Goal: Contribute content

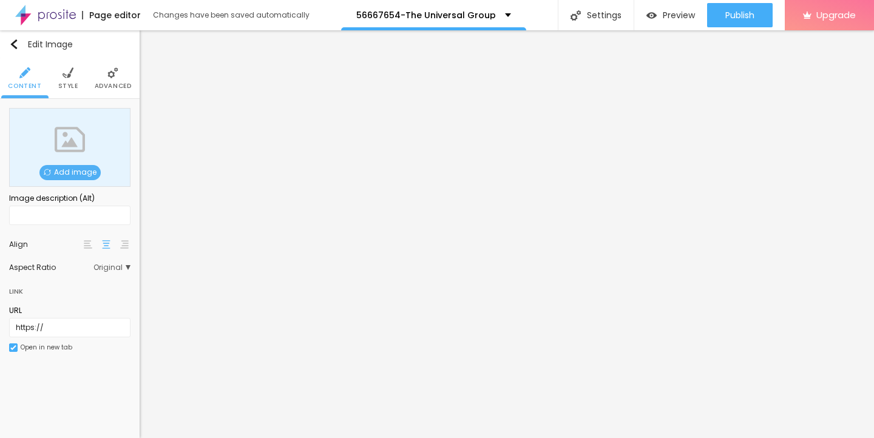
click at [71, 172] on span "Add image" at bounding box center [69, 172] width 61 height 15
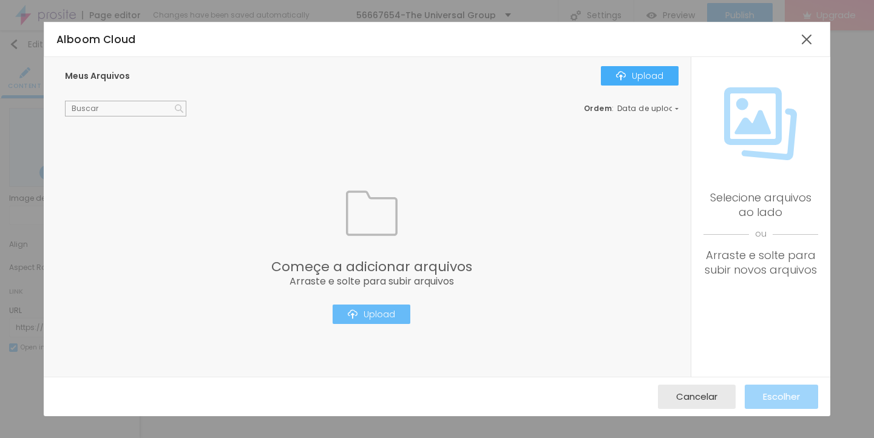
click at [376, 306] on button "Upload" at bounding box center [372, 314] width 78 height 19
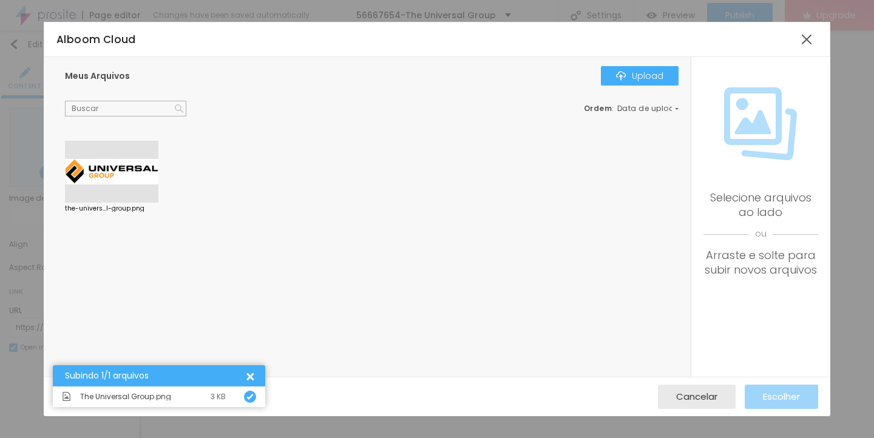
click at [104, 170] on div at bounding box center [111, 172] width 93 height 62
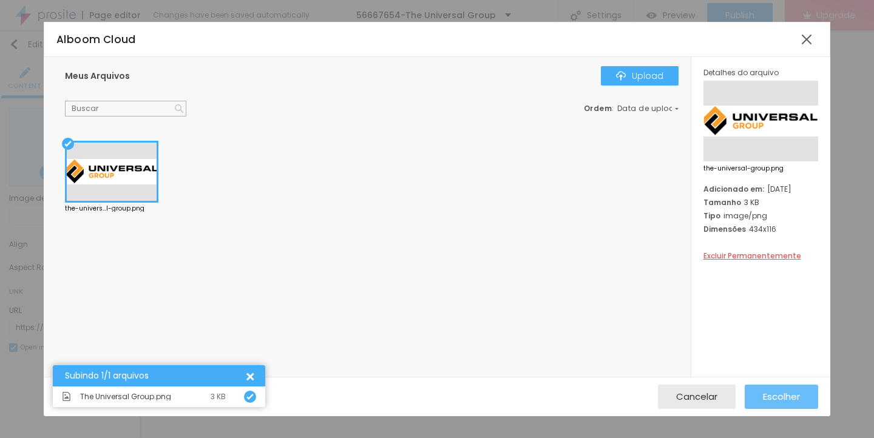
click at [773, 396] on span "Escolher" at bounding box center [781, 397] width 37 height 10
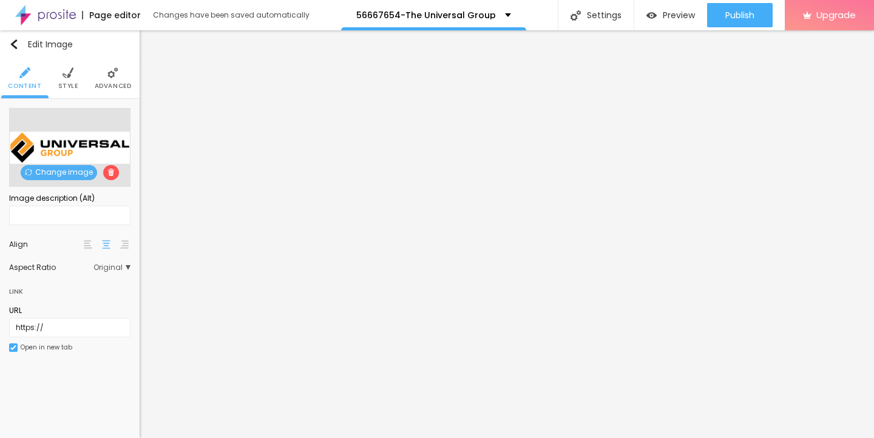
click at [68, 73] on img at bounding box center [68, 72] width 11 height 11
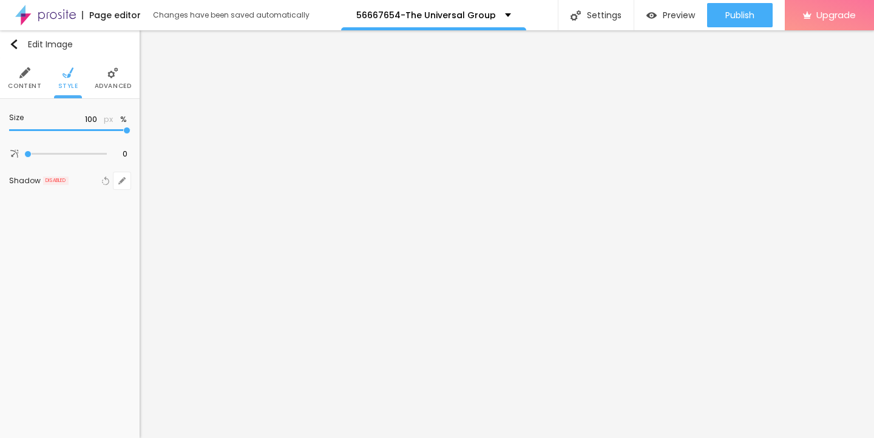
type input "95"
type input "90"
type input "80"
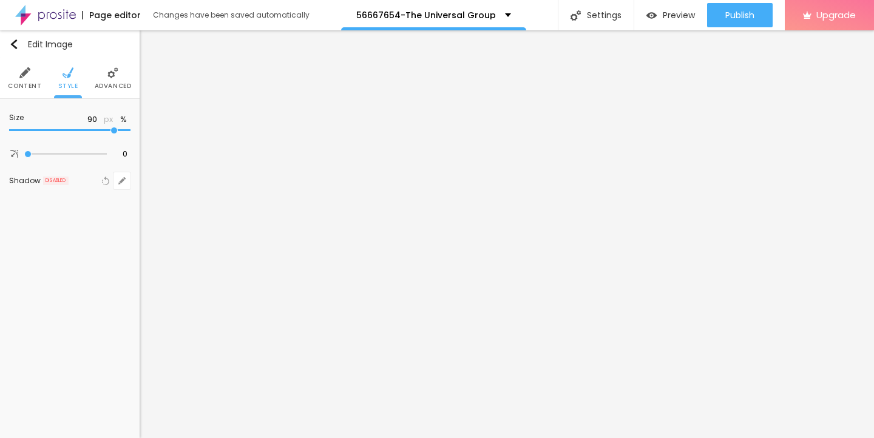
type input "80"
type input "70"
type input "55"
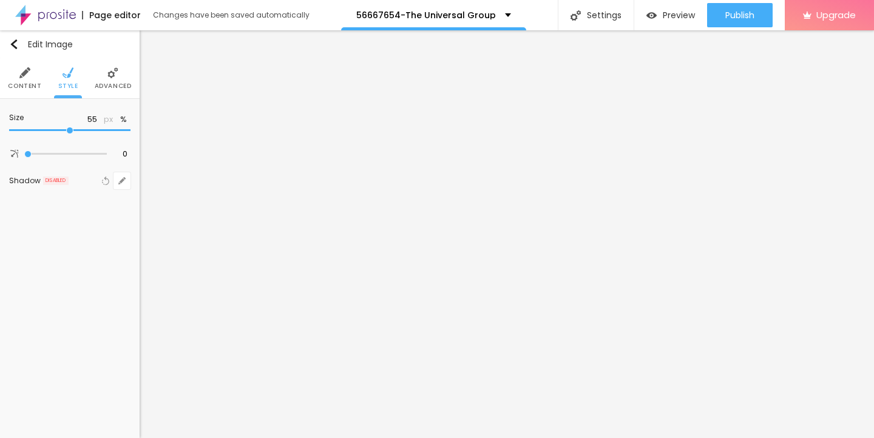
type input "35"
type input "25"
type input "15"
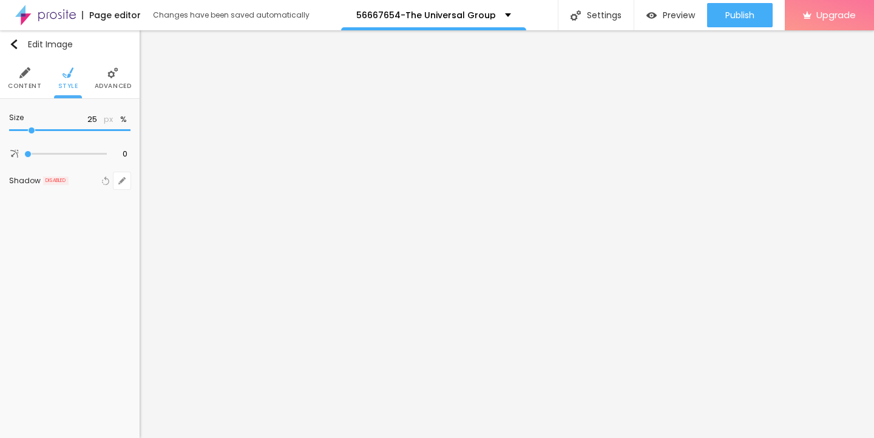
type input "15"
type input "10"
drag, startPoint x: 126, startPoint y: 130, endPoint x: 1, endPoint y: 131, distance: 125.0
type input "10"
click at [9, 131] on input "range" at bounding box center [69, 130] width 121 height 6
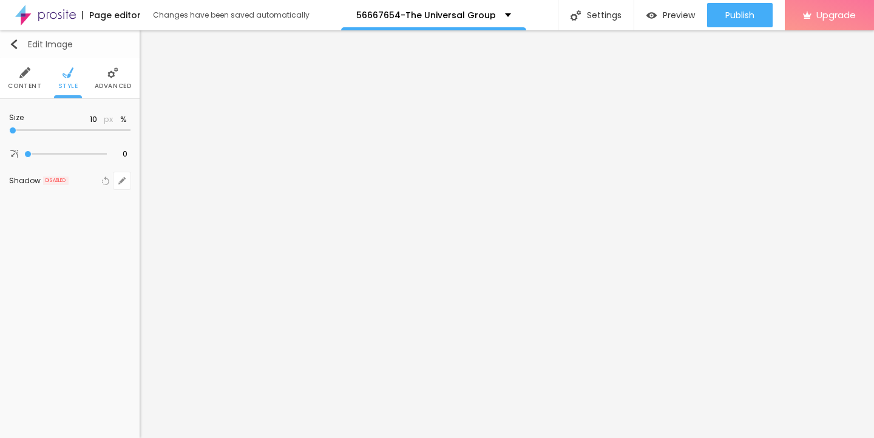
click at [14, 44] on img "button" at bounding box center [14, 44] width 10 height 10
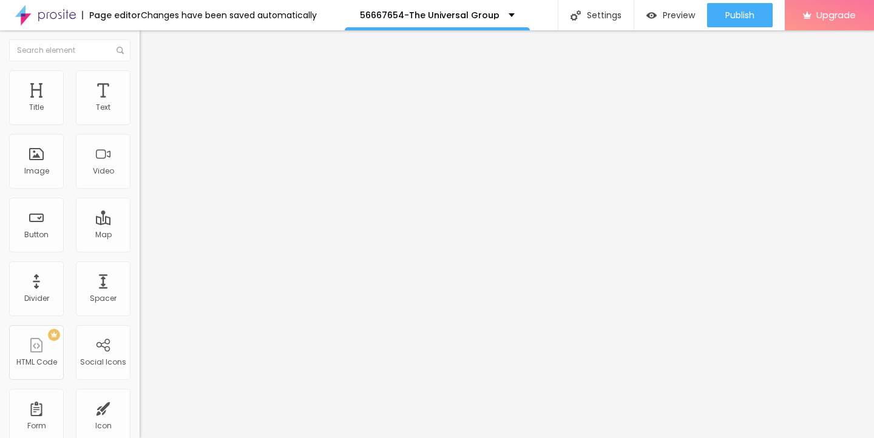
click at [144, 113] on icon "button" at bounding box center [147, 109] width 7 height 7
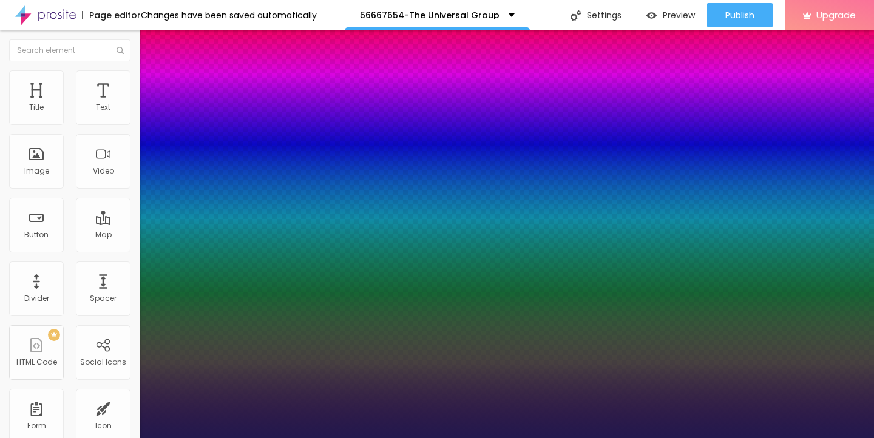
type input "17"
type input "1"
type input "19"
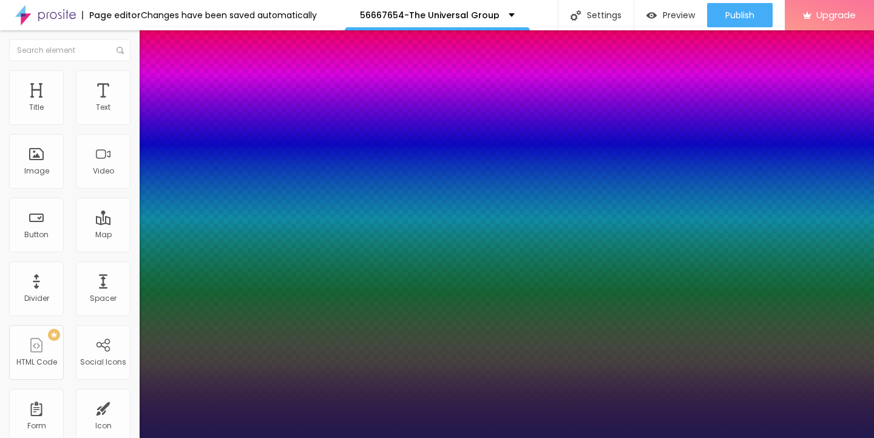
type input "1"
type input "21"
type input "1"
type input "22"
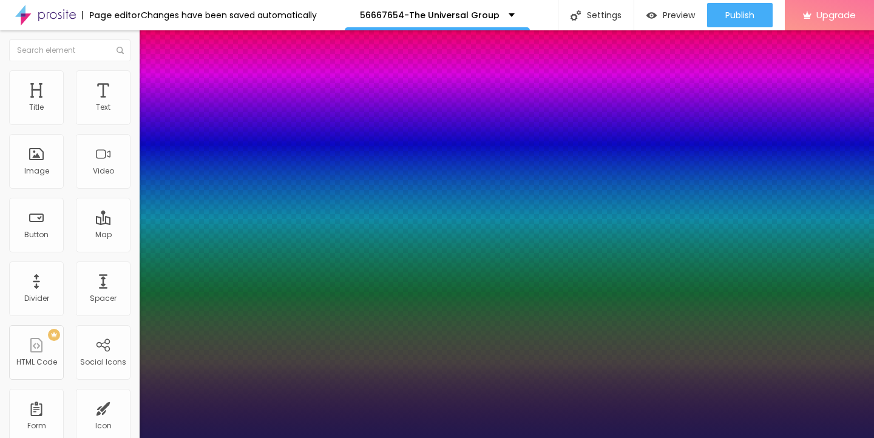
type input "22"
type input "1"
type input "24"
type input "1"
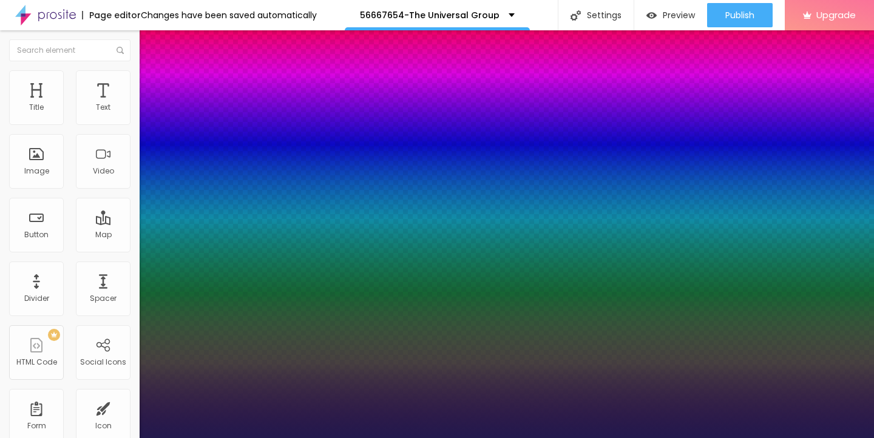
type input "25"
type input "1"
type input "26"
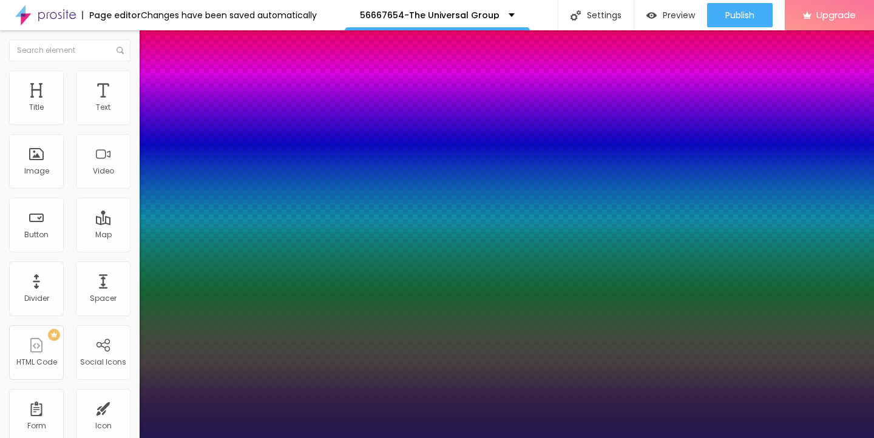
type input "1"
type input "25"
type input "1"
type input "24"
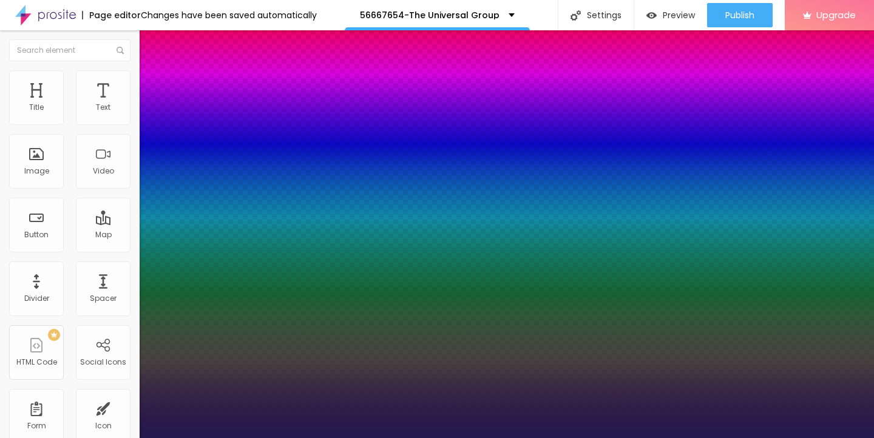
type input "24"
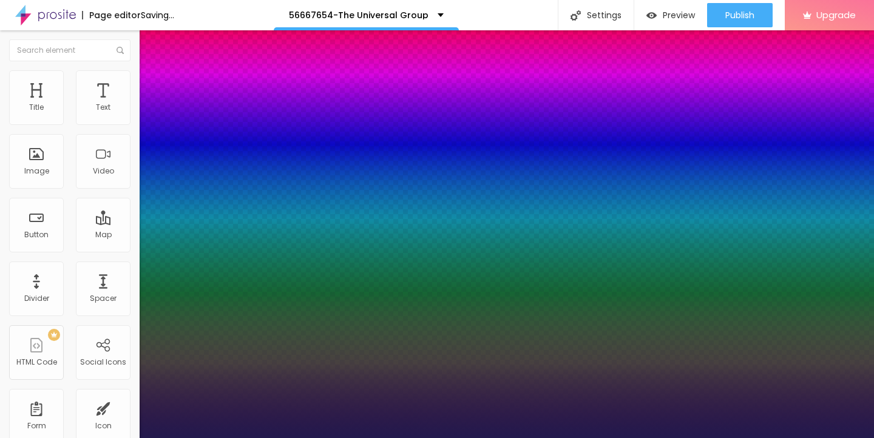
type input "1"
type input "25"
type input "1"
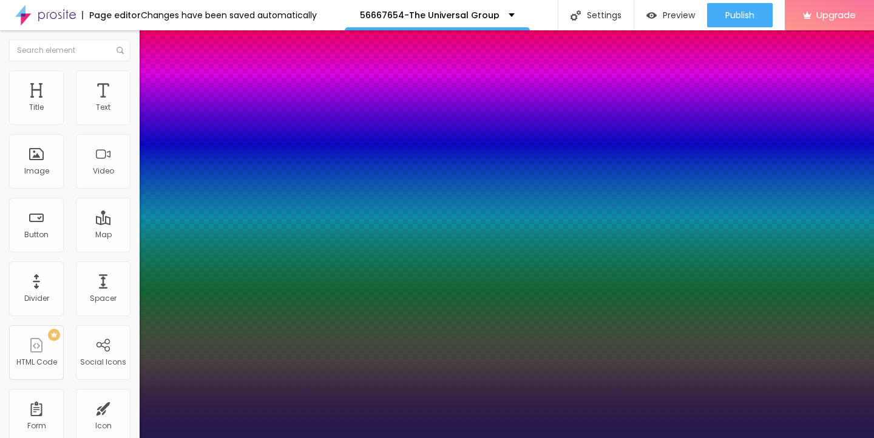
drag, startPoint x: 163, startPoint y: 205, endPoint x: 172, endPoint y: 205, distance: 9.1
type input "25"
click at [368, 438] on div at bounding box center [437, 438] width 874 height 0
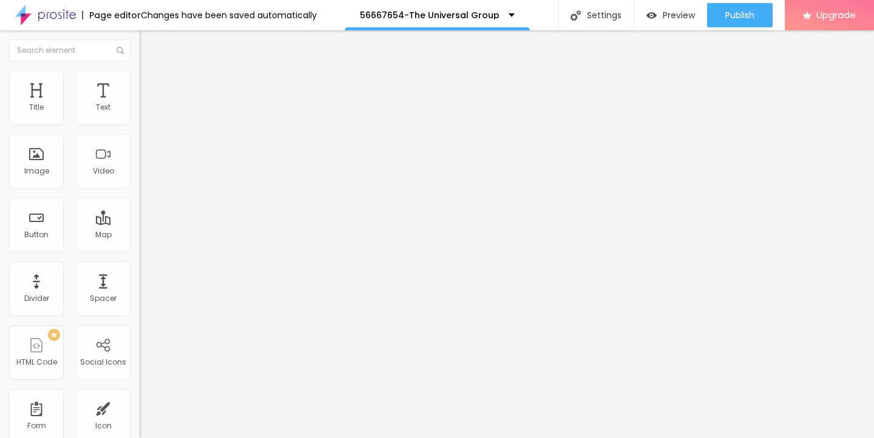
drag, startPoint x: 64, startPoint y: 136, endPoint x: 4, endPoint y: 135, distance: 60.1
click at [140, 135] on div "Text Click me Align Size Default Small Default Big Link URL https:// Open in ne…" at bounding box center [210, 183] width 140 height 177
paste input "→ VIEW DOCUMENT HERE"
type input "→ VIEW DOCUMENT HERE"
click at [140, 245] on input "https://" at bounding box center [213, 244] width 146 height 12
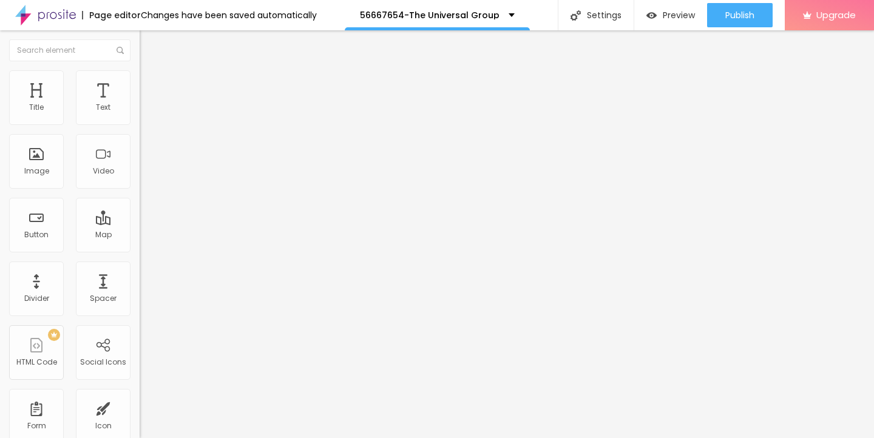
scroll to position [1, 0]
drag, startPoint x: 49, startPoint y: 254, endPoint x: 1, endPoint y: 253, distance: 48.0
click at [140, 253] on div "Text → VIEW DOCUMENT HERE Align Size Default Small Default Big Link URL https:/…" at bounding box center [210, 183] width 140 height 177
paste input "[DOMAIN_NAME]"
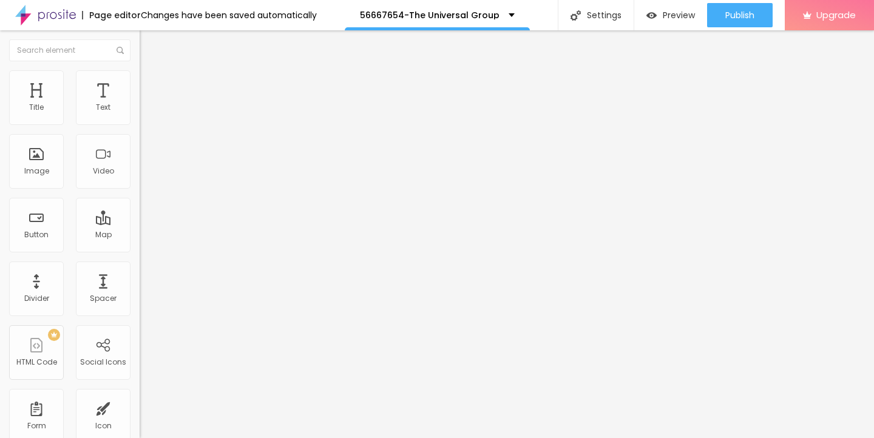
type input "[URL][DOMAIN_NAME]"
click at [140, 80] on li "Style" at bounding box center [210, 76] width 140 height 12
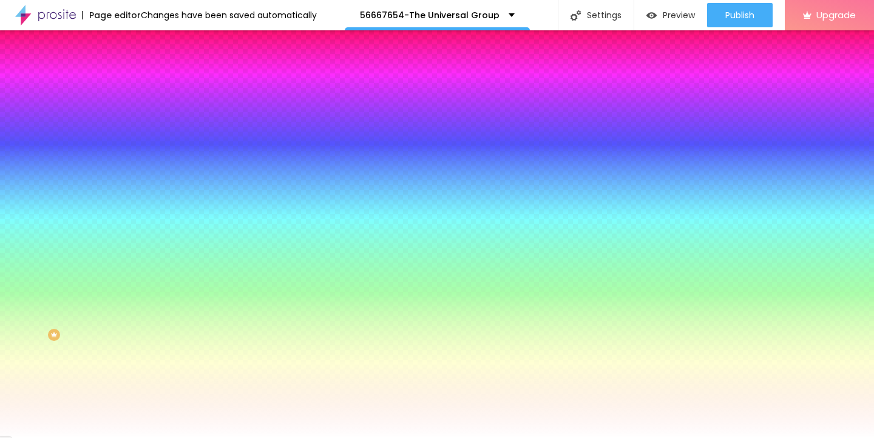
click at [149, 151] on icon "button" at bounding box center [150, 152] width 2 height 2
type input "17"
type input "18"
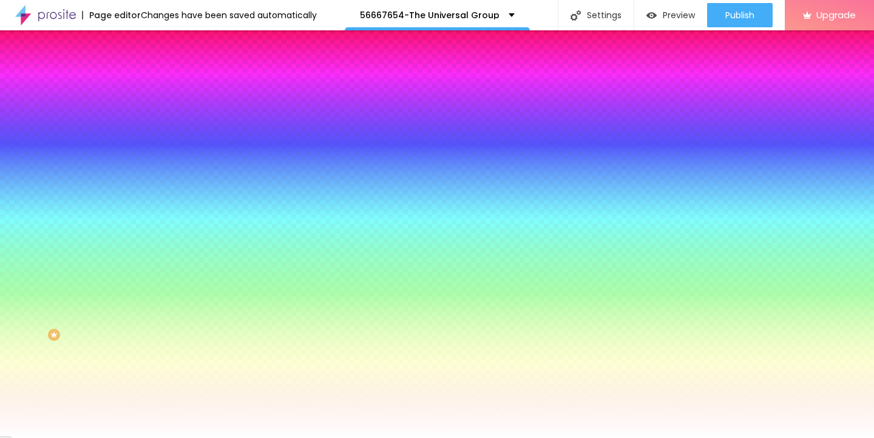
type input "19"
type input "20"
type input "21"
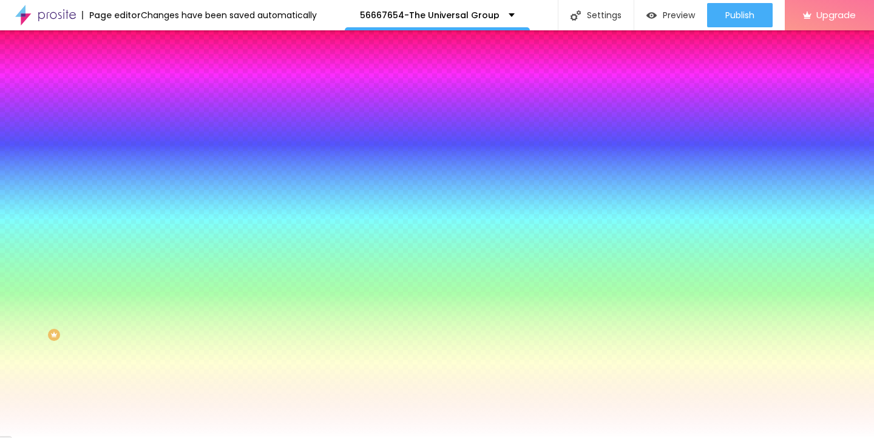
type input "21"
type input "22"
drag, startPoint x: 185, startPoint y: 234, endPoint x: 206, endPoint y: 232, distance: 20.7
type input "22"
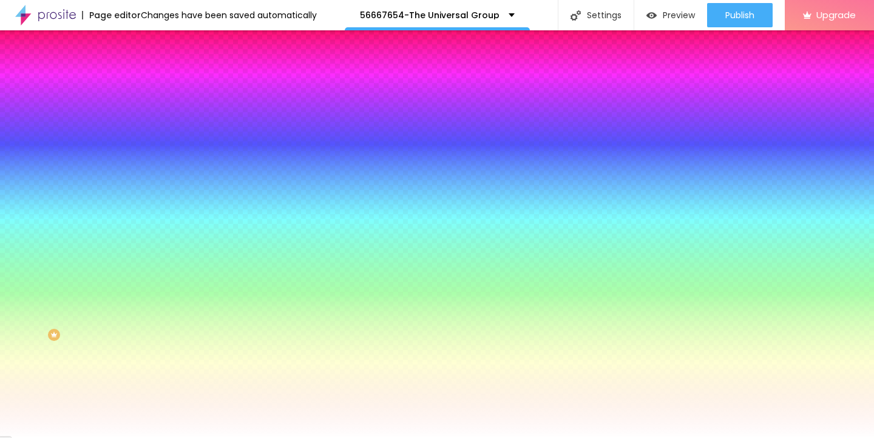
click at [361, 438] on div at bounding box center [437, 438] width 874 height 0
click at [149, 40] on img "button" at bounding box center [154, 44] width 10 height 10
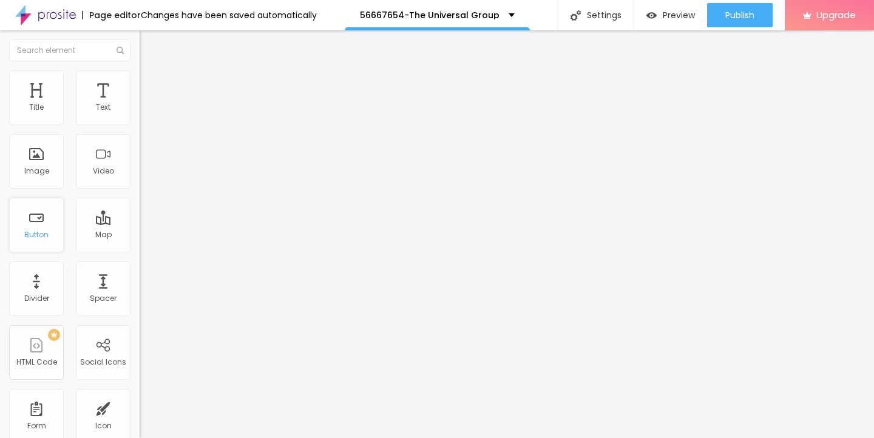
click at [33, 232] on div "Button" at bounding box center [36, 235] width 24 height 8
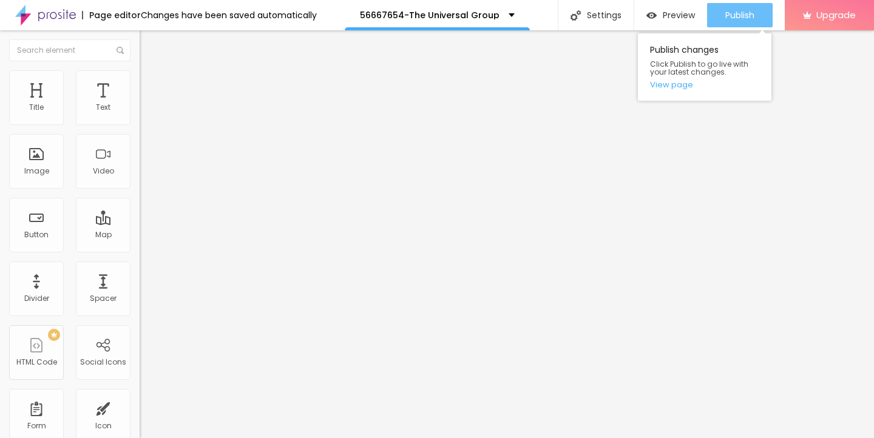
click at [729, 15] on span "Publish" at bounding box center [739, 15] width 29 height 10
